Goal: Book appointment/travel/reservation

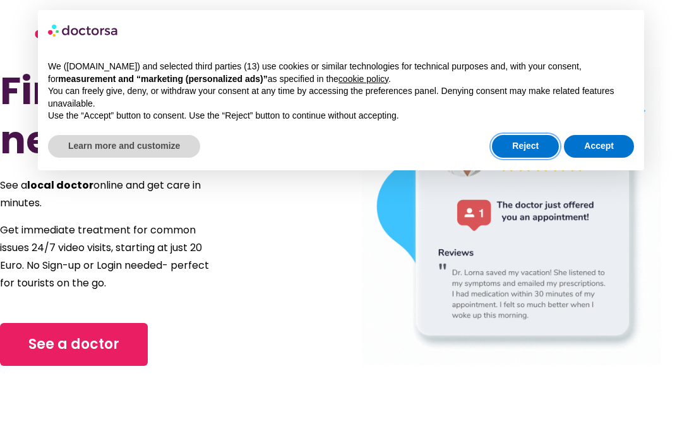
click at [527, 143] on button "Reject" at bounding box center [525, 146] width 67 height 23
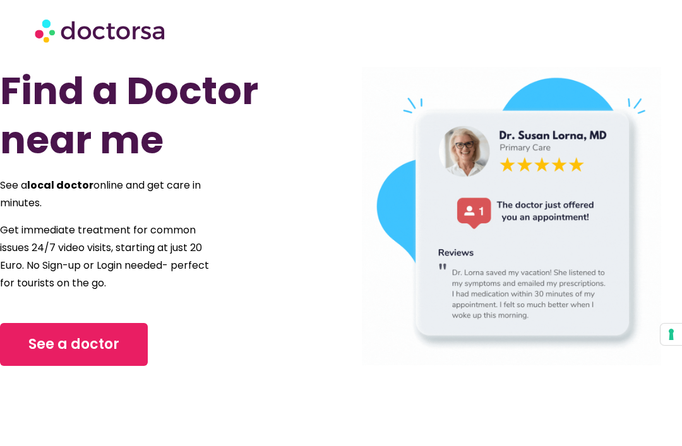
click at [84, 340] on span "See a doctor" at bounding box center [73, 345] width 91 height 20
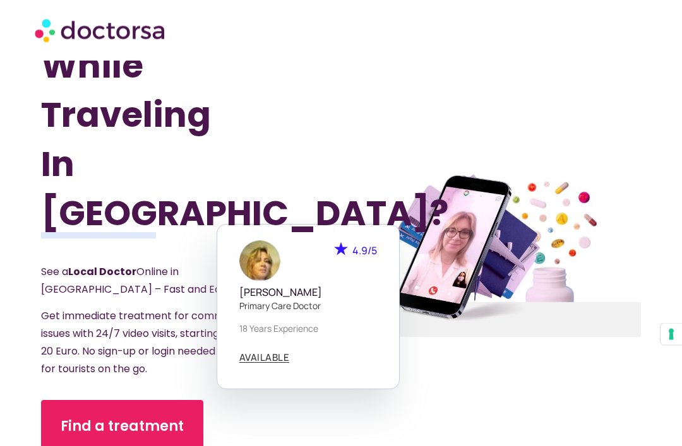
scroll to position [69, 0]
click at [146, 417] on span "Find a treatment" at bounding box center [122, 427] width 123 height 20
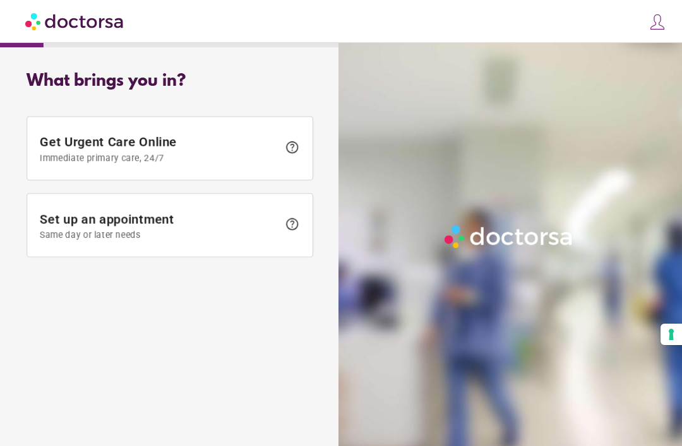
click at [261, 222] on span "Set up an appointment Same day or later needs" at bounding box center [159, 225] width 239 height 28
